Goal: Find specific page/section: Find specific page/section

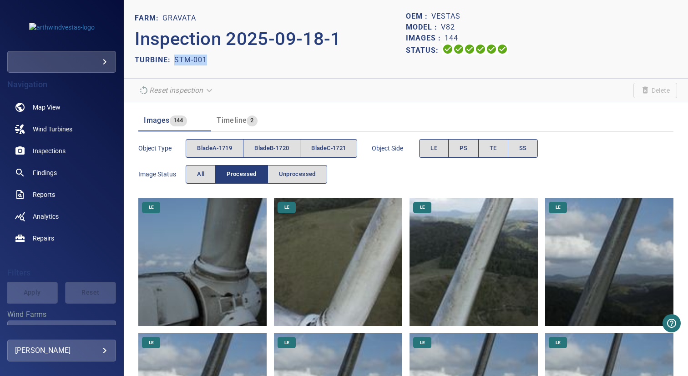
drag, startPoint x: 175, startPoint y: 59, endPoint x: 239, endPoint y: 59, distance: 64.6
click at [239, 59] on div "TURBINE: STM-001" at bounding box center [270, 60] width 271 height 15
copy p "STM-001"
click at [211, 148] on span "bladeA-1719" at bounding box center [214, 148] width 35 height 10
click at [246, 148] on button "bladeB-1720" at bounding box center [271, 148] width 57 height 19
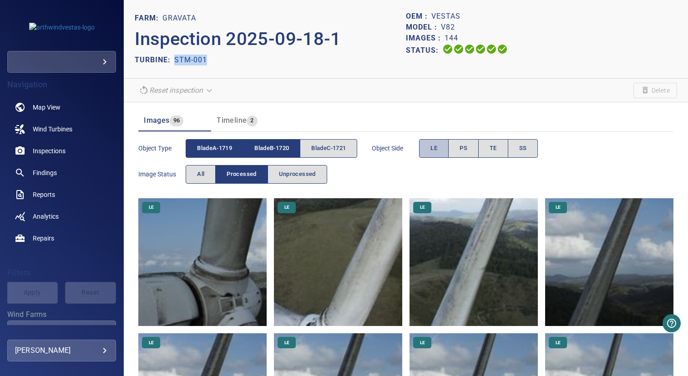
click at [436, 145] on span "LE" at bounding box center [434, 148] width 7 height 10
click at [497, 147] on span "TE" at bounding box center [493, 148] width 7 height 10
click at [437, 147] on span "LE" at bounding box center [434, 148] width 7 height 10
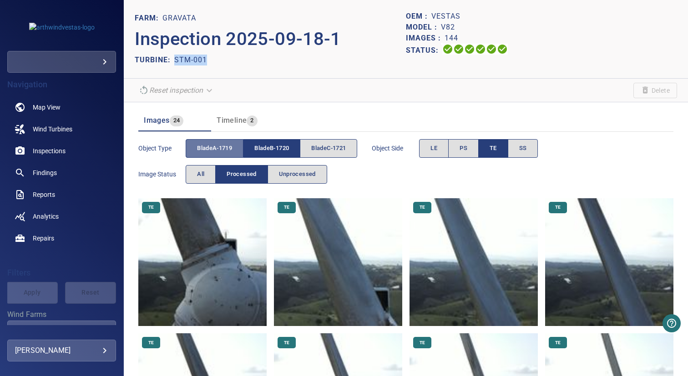
click at [222, 147] on span "bladeA-1719" at bounding box center [214, 148] width 35 height 10
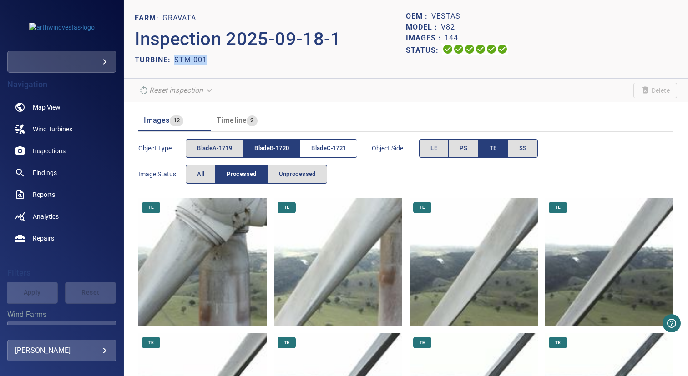
click at [320, 140] on button "bladeC-1721" at bounding box center [328, 148] width 57 height 19
click at [289, 147] on span "bladeB-1720" at bounding box center [271, 148] width 35 height 10
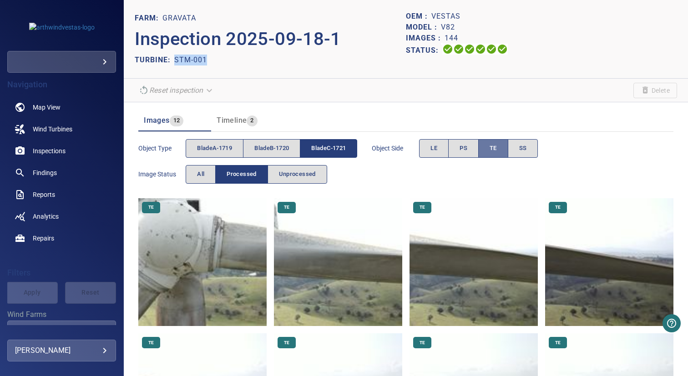
click at [497, 153] on span "TE" at bounding box center [493, 148] width 7 height 10
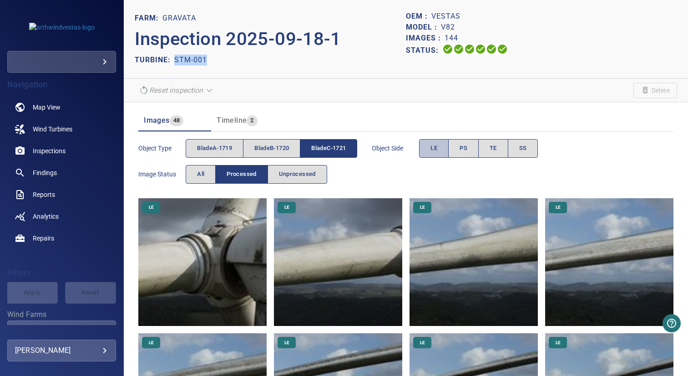
click at [435, 150] on span "LE" at bounding box center [434, 148] width 7 height 10
click at [467, 144] on span "PS" at bounding box center [464, 148] width 8 height 10
click at [442, 145] on button "LE" at bounding box center [434, 148] width 30 height 19
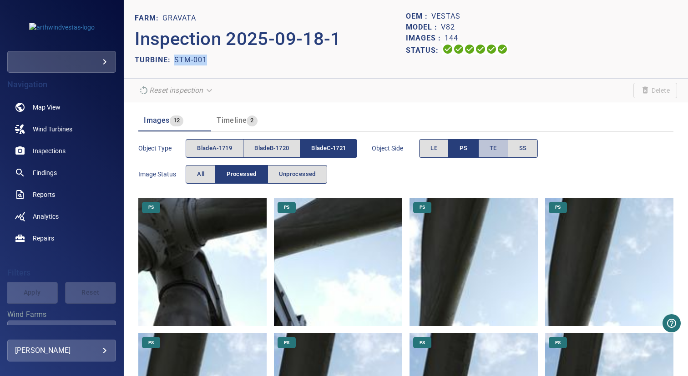
click at [497, 149] on span "TE" at bounding box center [493, 148] width 7 height 10
click at [475, 153] on button "PS" at bounding box center [463, 148] width 30 height 19
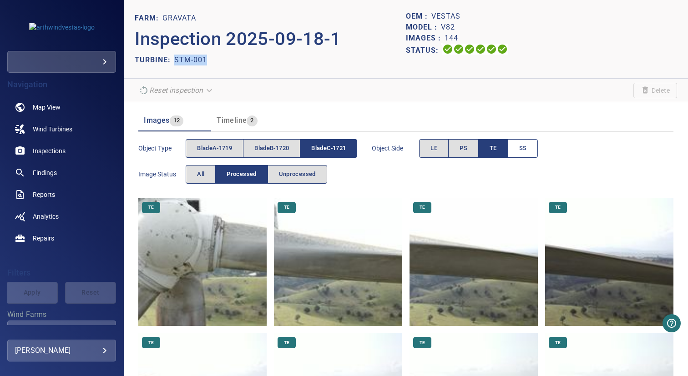
click at [525, 145] on span "SS" at bounding box center [523, 148] width 8 height 10
click at [504, 149] on button "TE" at bounding box center [493, 148] width 30 height 19
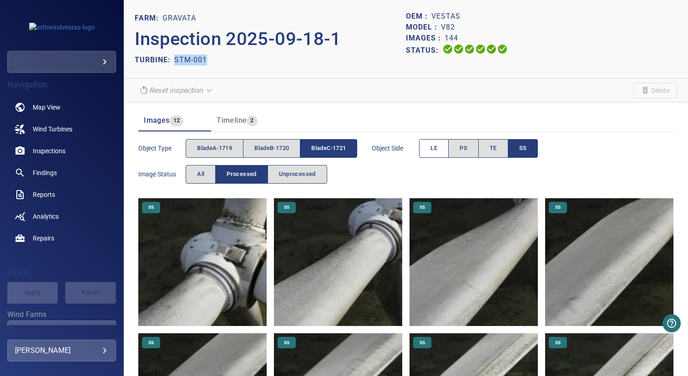
click at [443, 152] on button "LE" at bounding box center [434, 148] width 30 height 19
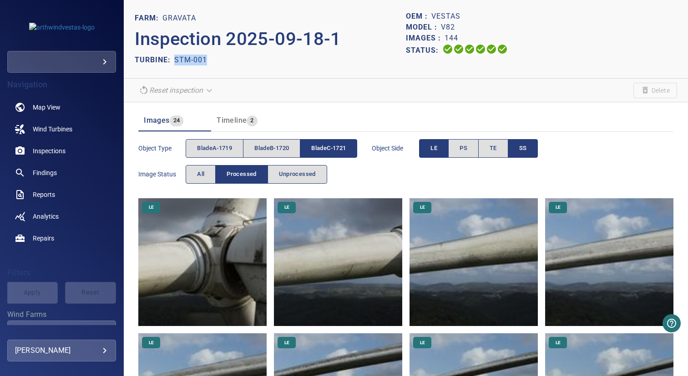
click at [533, 152] on button "SS" at bounding box center [523, 148] width 30 height 19
